Goal: Transaction & Acquisition: Purchase product/service

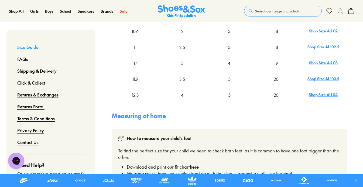
scroll to position [255, 0]
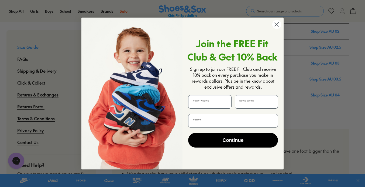
click at [33, 12] on div "Close dialog Join the FREE Fit Club & Get 10% Back Sign up to join our FREE Fit…" at bounding box center [182, 93] width 365 height 187
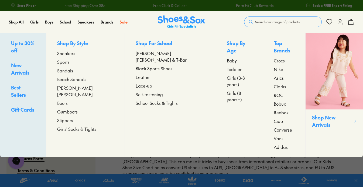
click at [73, 69] on span "Sandals" at bounding box center [65, 70] width 16 height 6
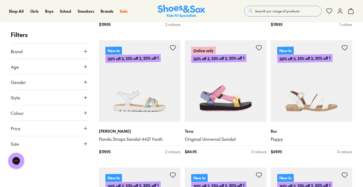
scroll to position [335, 0]
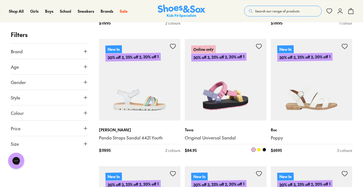
click at [248, 108] on img at bounding box center [226, 80] width 82 height 82
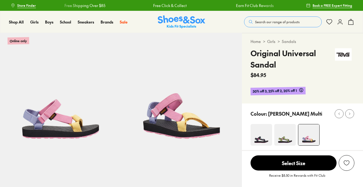
select select "*"
click at [262, 137] on img at bounding box center [262, 135] width 22 height 22
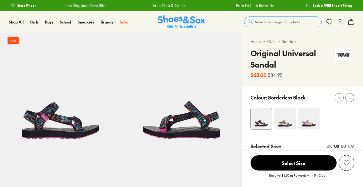
select select "*"
click at [287, 123] on img at bounding box center [285, 119] width 22 height 22
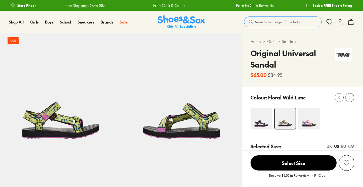
select select "*"
click at [315, 116] on img at bounding box center [309, 119] width 22 height 22
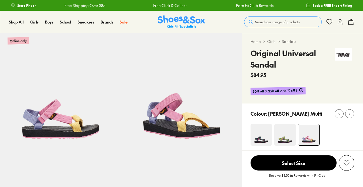
select select "*"
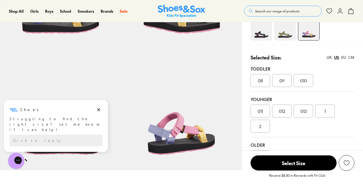
click at [284, 83] on div "09" at bounding box center [281, 80] width 19 height 13
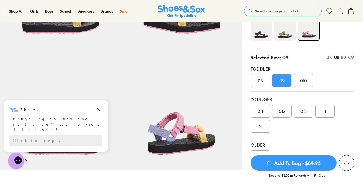
click at [341, 57] on div "UK US EU CM" at bounding box center [341, 58] width 28 height 6
click at [343, 57] on div "EU" at bounding box center [343, 58] width 5 height 6
click at [341, 57] on div "UK US EU CM" at bounding box center [341, 58] width 28 height 6
click at [330, 57] on div "UK" at bounding box center [329, 58] width 5 height 6
click at [352, 58] on div "CM" at bounding box center [351, 58] width 6 height 6
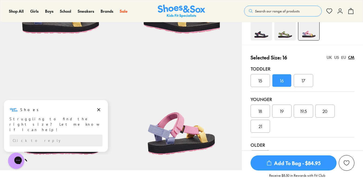
click at [342, 59] on div "EU" at bounding box center [343, 58] width 5 height 6
click at [352, 56] on div "CM" at bounding box center [351, 58] width 6 height 6
click at [300, 81] on div "17" at bounding box center [303, 80] width 19 height 13
click at [286, 83] on div "16" at bounding box center [281, 80] width 19 height 13
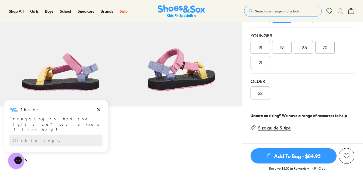
scroll to position [169, 0]
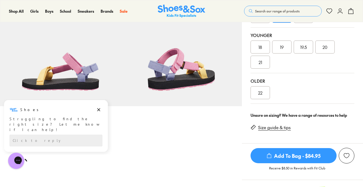
click at [274, 130] on div "Size guide & tips" at bounding box center [273, 126] width 45 height 12
click at [275, 127] on link "Size guide & tips" at bounding box center [274, 127] width 33 height 6
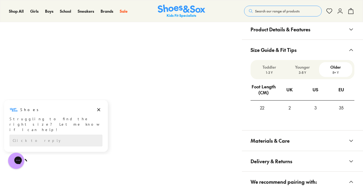
scroll to position [414, 0]
click at [301, 70] on p "3-8 Y" at bounding box center [302, 72] width 29 height 5
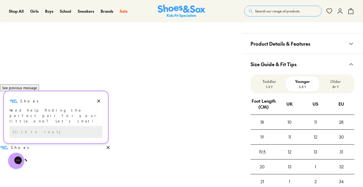
scroll to position [396, 0]
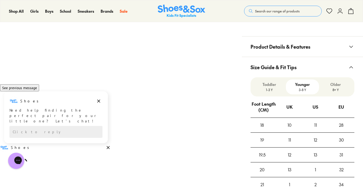
click at [276, 85] on p "Toddler" at bounding box center [269, 84] width 29 height 6
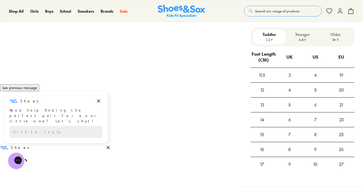
scroll to position [449, 0]
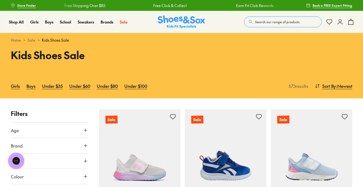
click at [92, 64] on div "Kids Shoes Sale" at bounding box center [181, 60] width 363 height 26
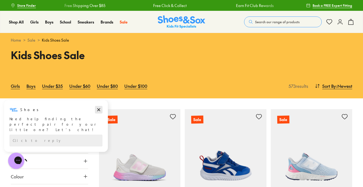
drag, startPoint x: 102, startPoint y: 111, endPoint x: 102, endPoint y: 210, distance: 99.0
click at [102, 111] on button "Dismiss campaign" at bounding box center [99, 110] width 8 height 8
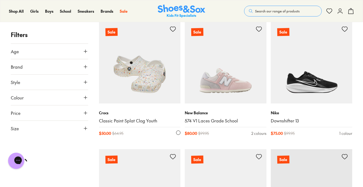
scroll to position [1104, 0]
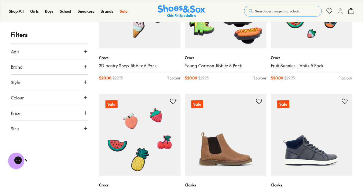
scroll to position [1671, 0]
